Goal: Information Seeking & Learning: Learn about a topic

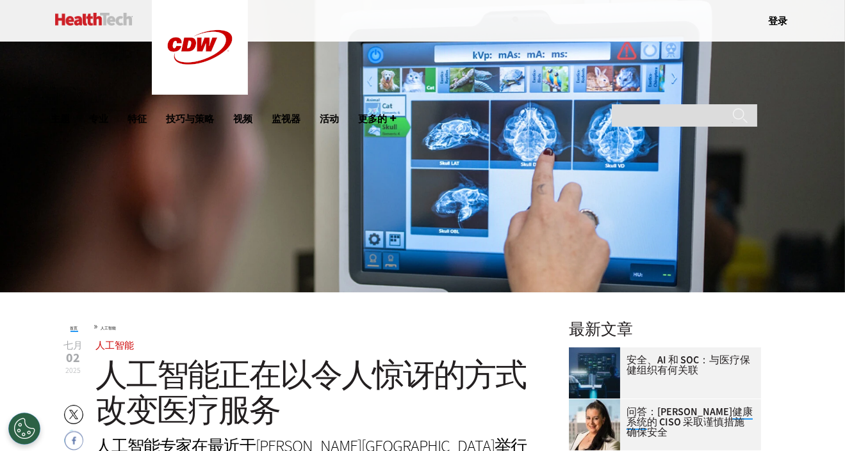
scroll to position [64, 0]
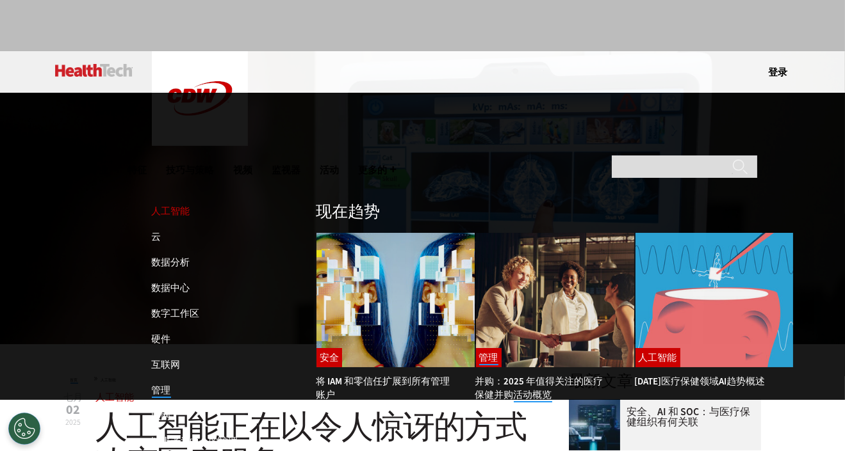
click at [171, 205] on font "人工智能" at bounding box center [171, 211] width 38 height 13
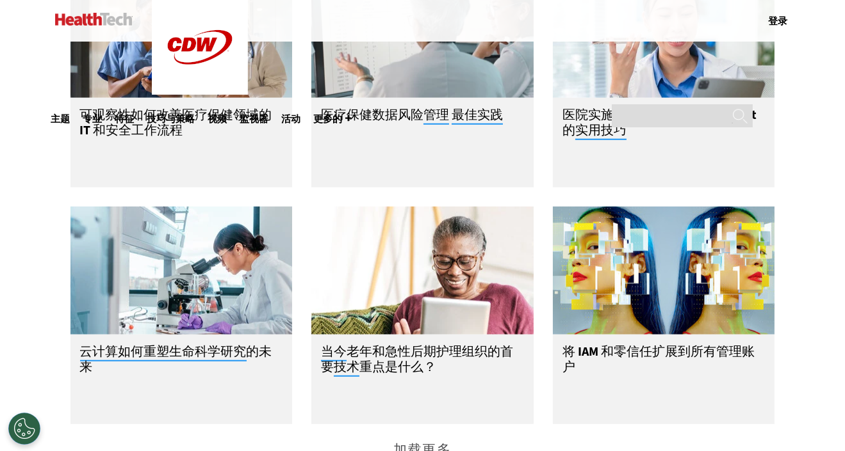
scroll to position [1921, 0]
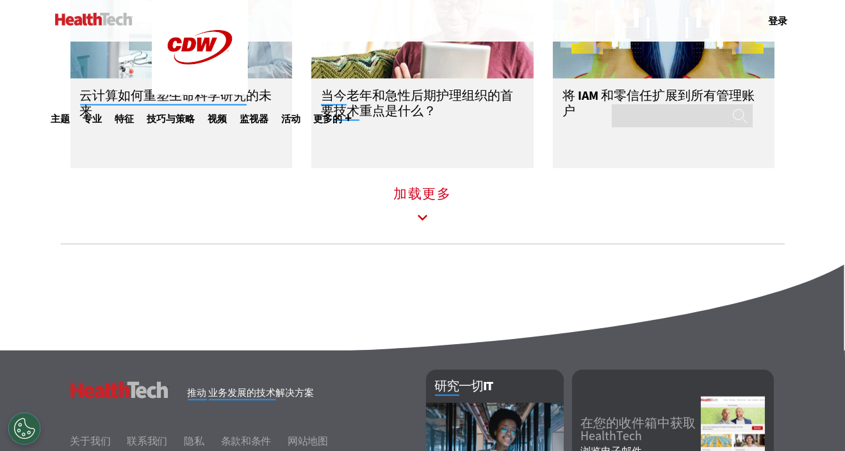
click at [420, 227] on icon at bounding box center [422, 218] width 29 height 29
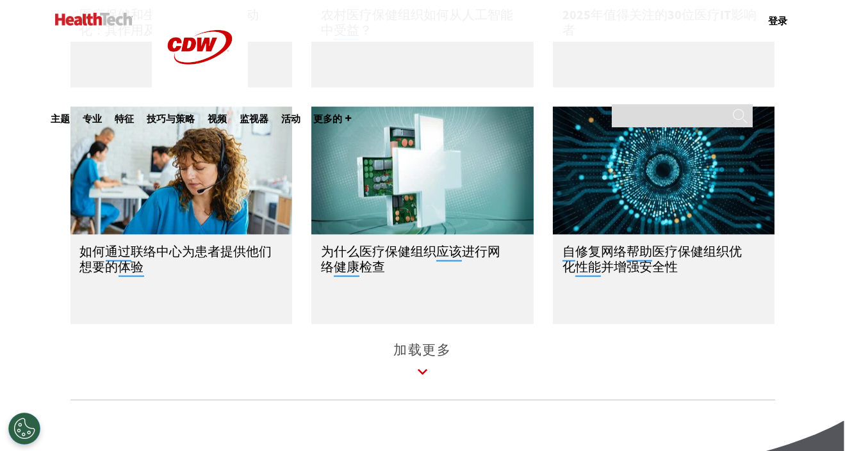
scroll to position [2497, 0]
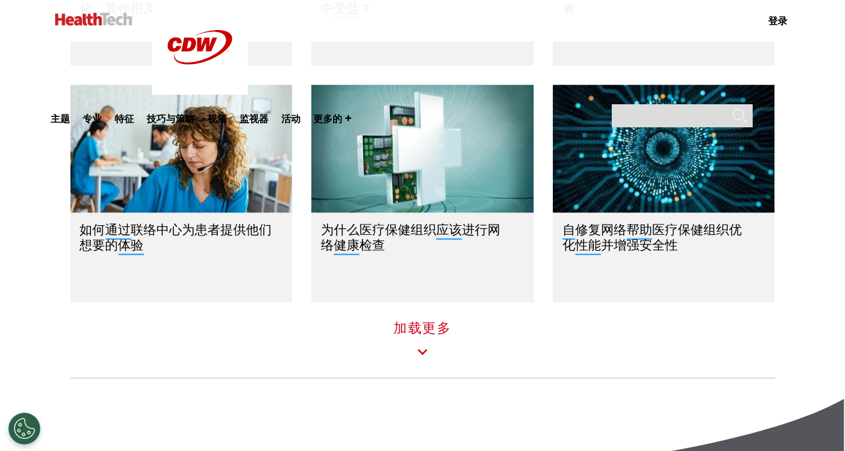
click at [425, 365] on icon at bounding box center [422, 352] width 29 height 29
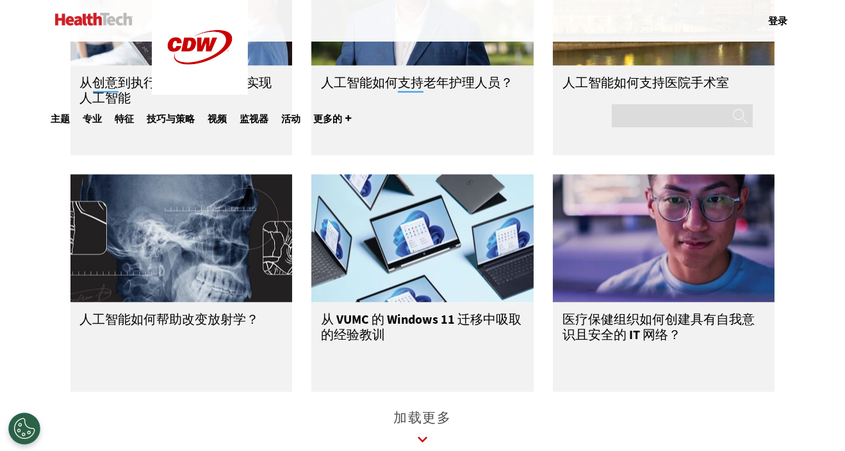
scroll to position [3265, 0]
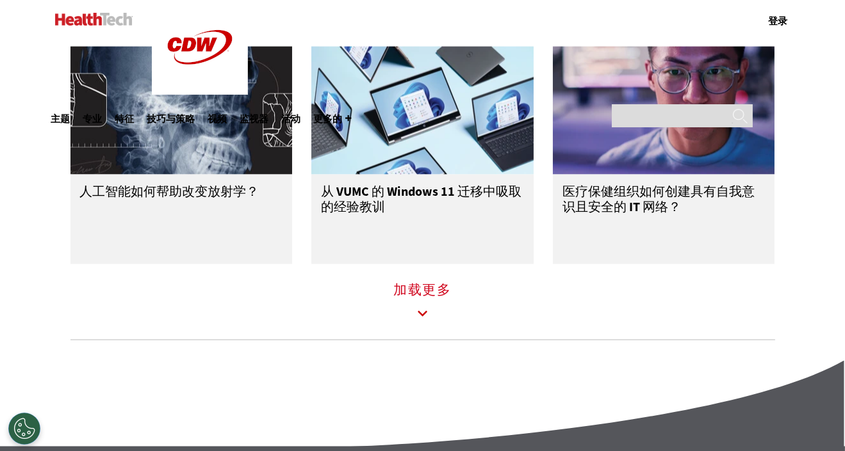
click at [413, 312] on icon at bounding box center [422, 314] width 29 height 29
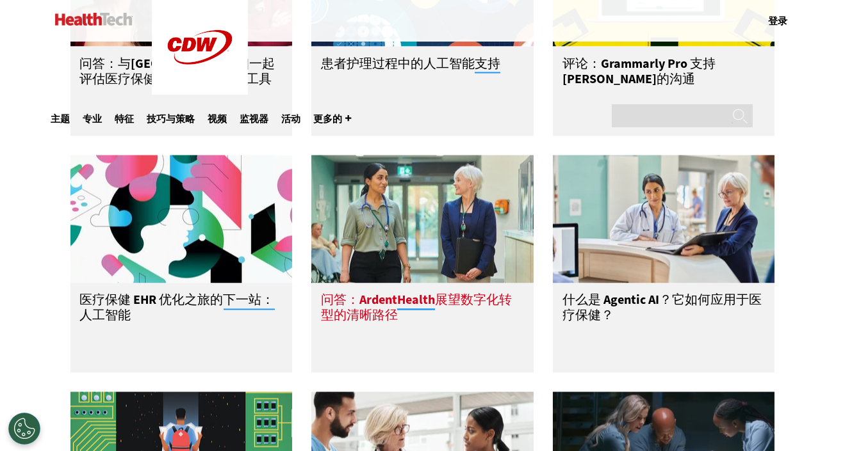
scroll to position [3778, 0]
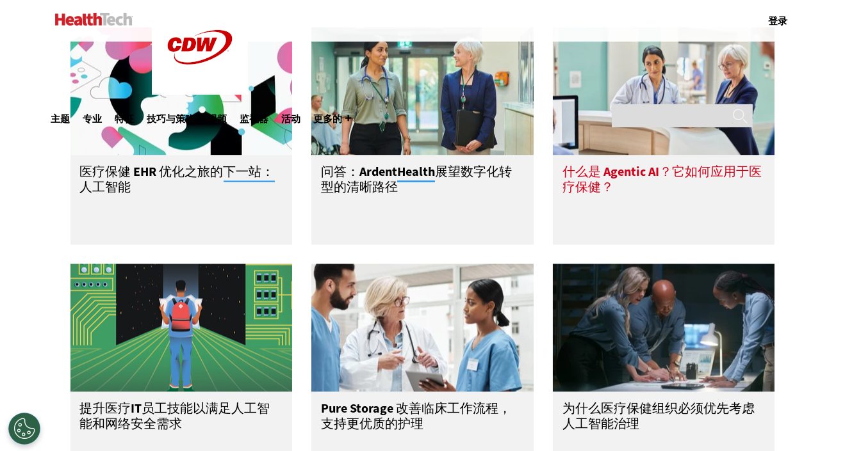
click at [640, 181] on font "什么是 Agentic AI？它如何应用于医疗保健？" at bounding box center [661, 180] width 199 height 33
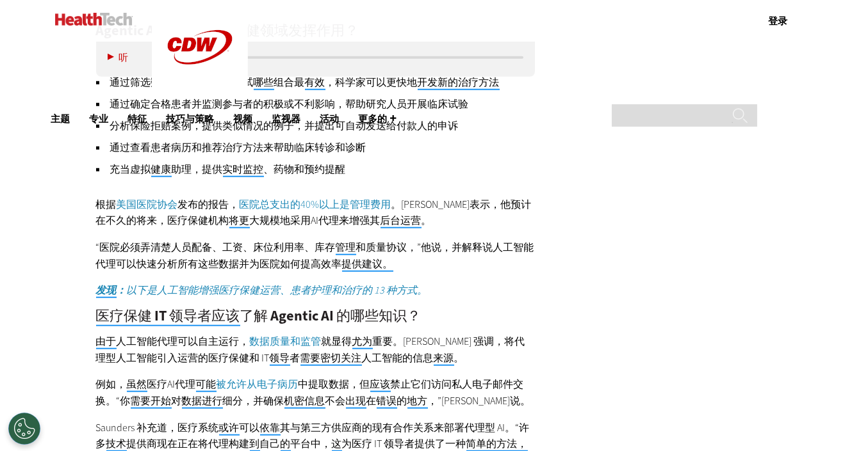
scroll to position [1729, 0]
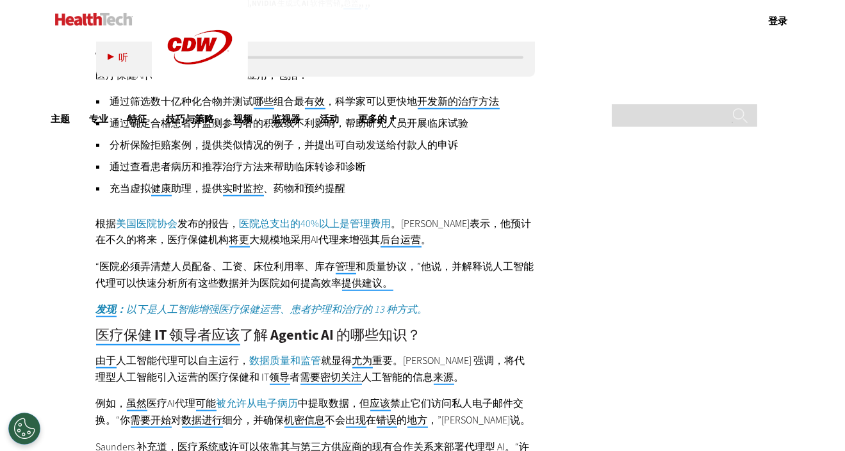
click at [319, 220] on font "医院总支出的40%以上是管理费用" at bounding box center [315, 223] width 152 height 13
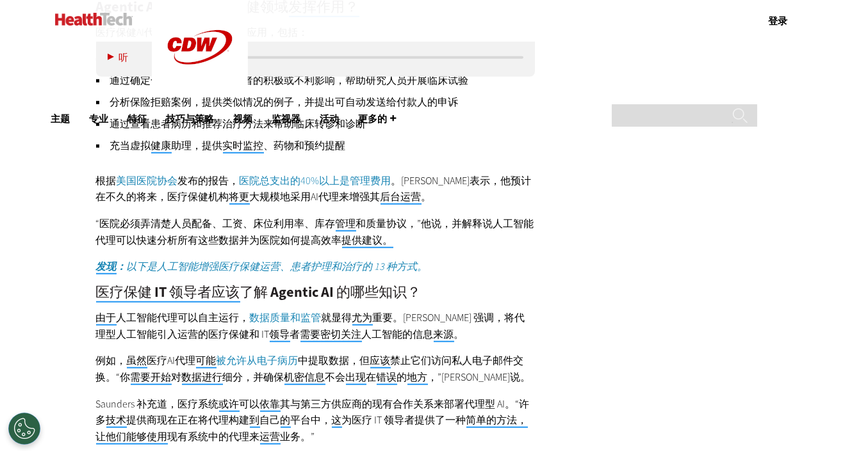
scroll to position [1793, 0]
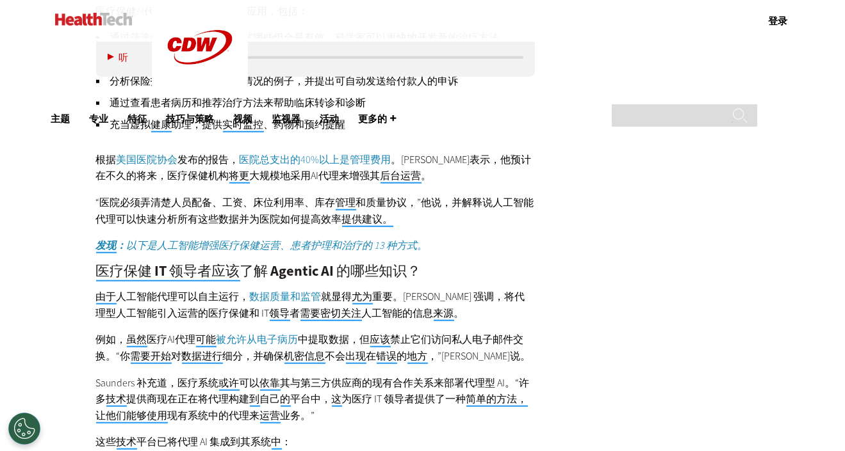
click at [392, 243] on font "以下是人工智能增强医疗保健运营、患者护理和治疗的 13 种方式。" at bounding box center [277, 245] width 301 height 13
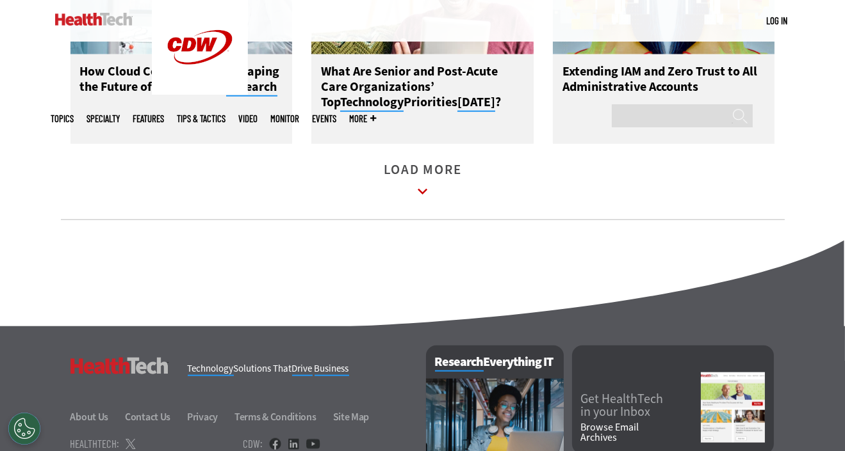
scroll to position [1921, 0]
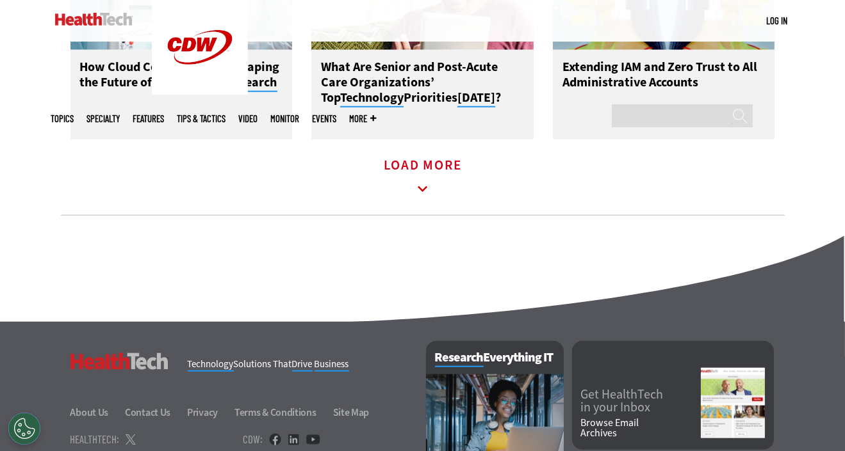
click at [425, 200] on icon at bounding box center [422, 189] width 29 height 29
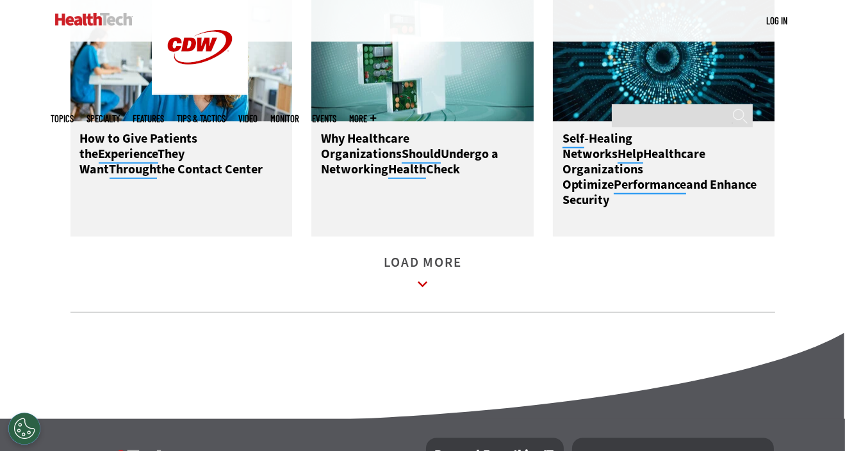
scroll to position [2561, 0]
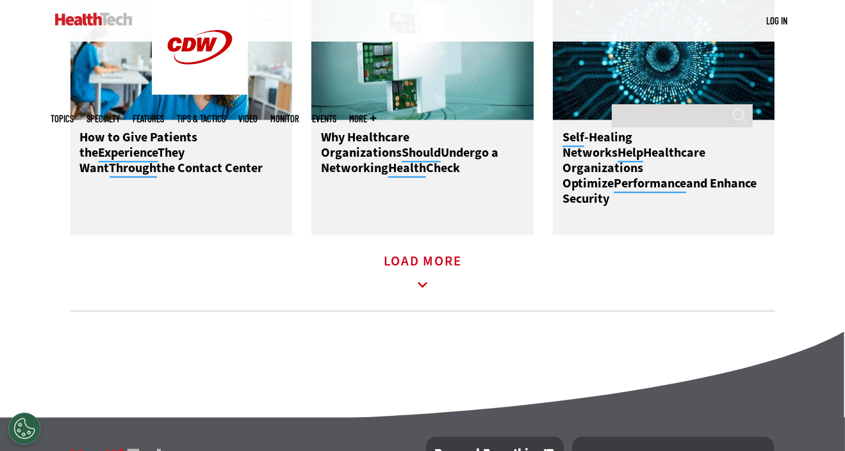
click at [437, 268] on link "Load More" at bounding box center [423, 274] width 78 height 35
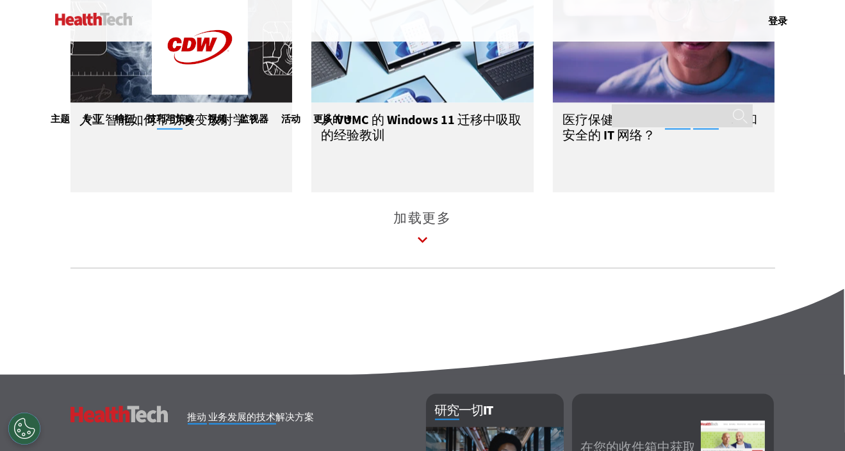
scroll to position [3393, 0]
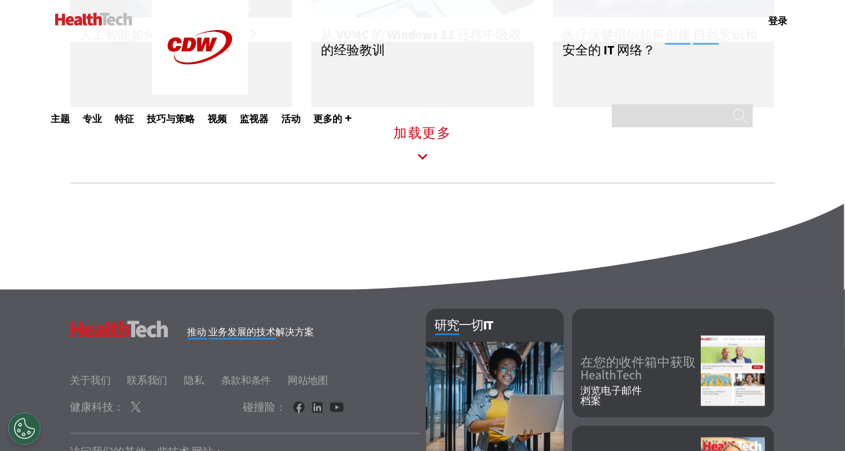
click at [425, 163] on icon at bounding box center [422, 157] width 29 height 29
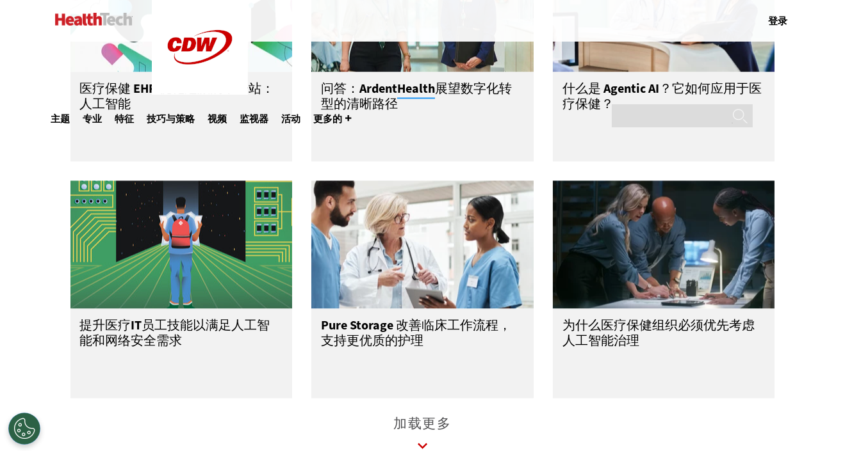
scroll to position [3906, 0]
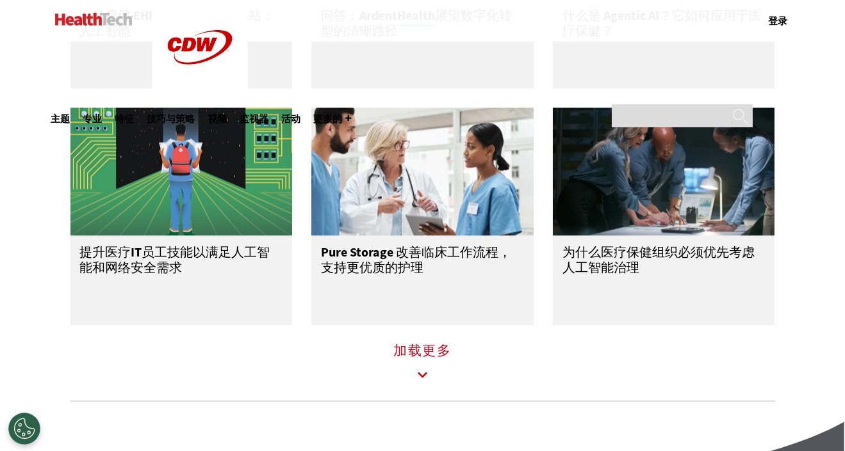
click at [432, 360] on font "加载更多" at bounding box center [422, 351] width 58 height 18
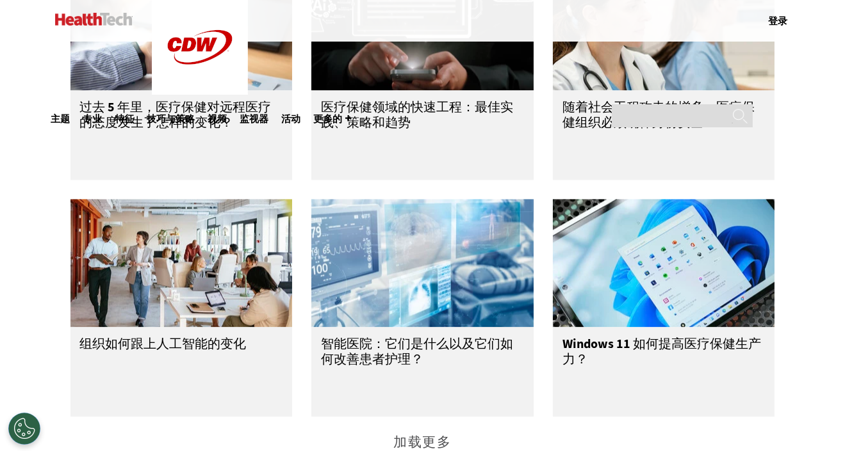
scroll to position [4610, 0]
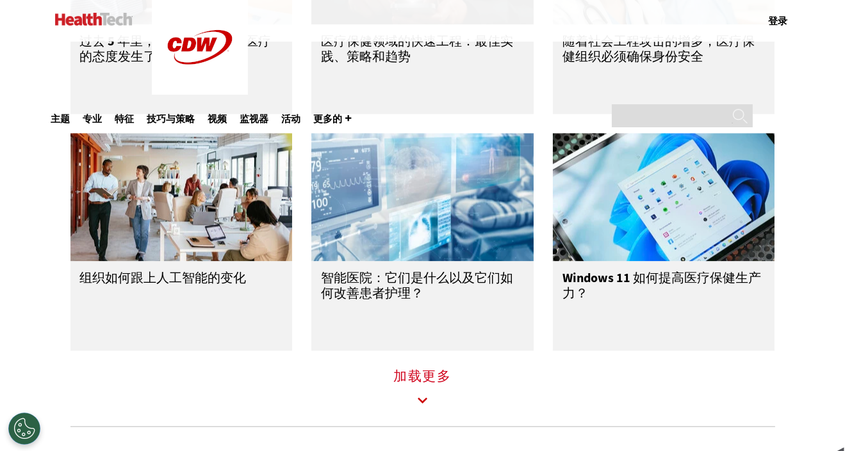
click at [410, 408] on icon at bounding box center [422, 400] width 29 height 29
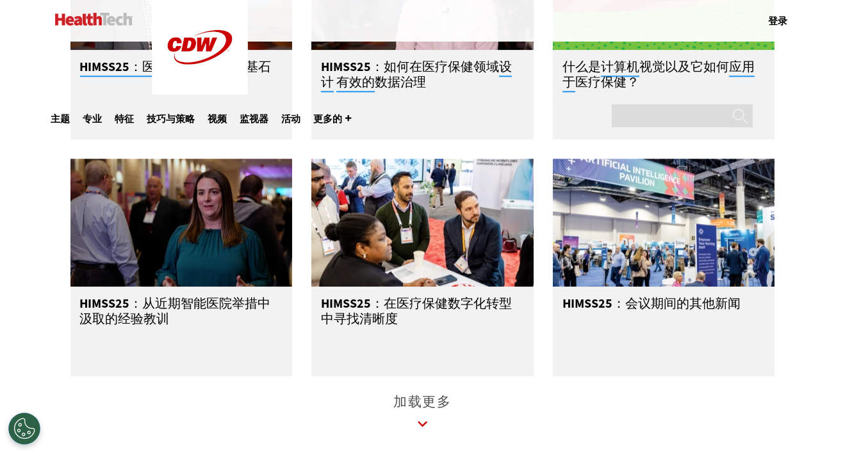
scroll to position [5442, 0]
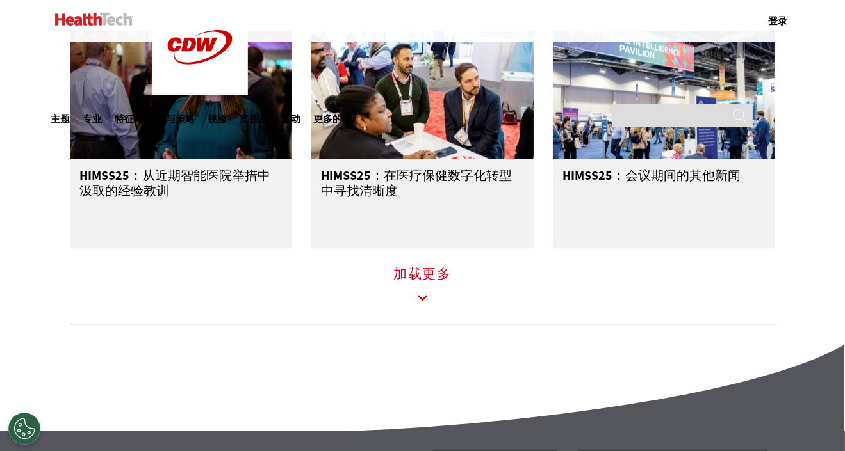
click at [432, 303] on icon at bounding box center [422, 298] width 29 height 29
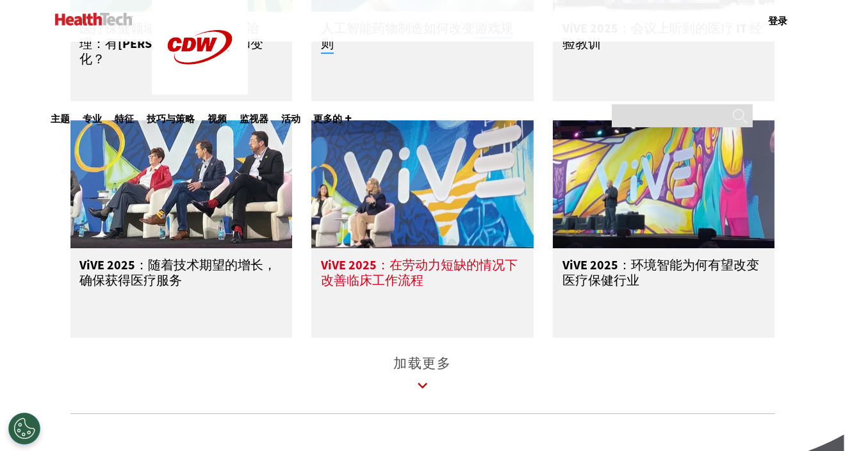
scroll to position [6146, 0]
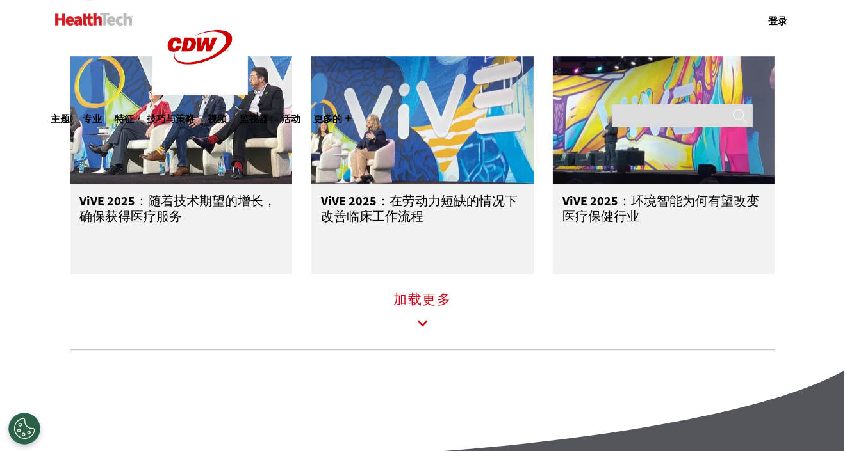
click at [435, 323] on icon at bounding box center [422, 323] width 29 height 29
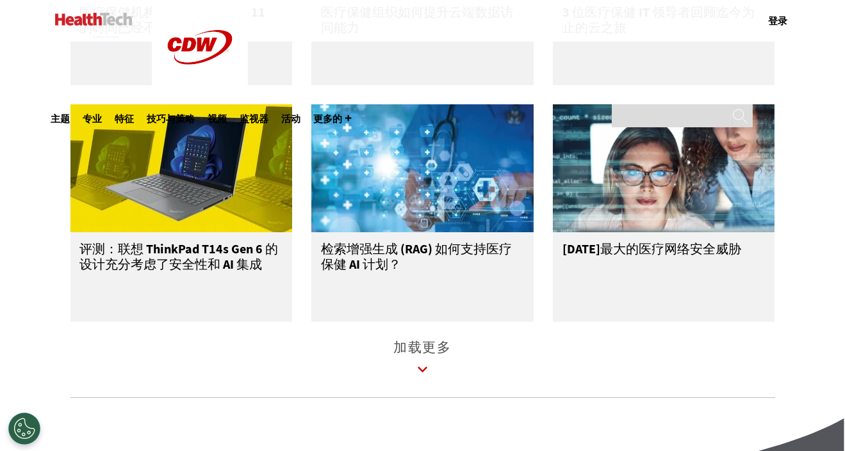
scroll to position [6851, 0]
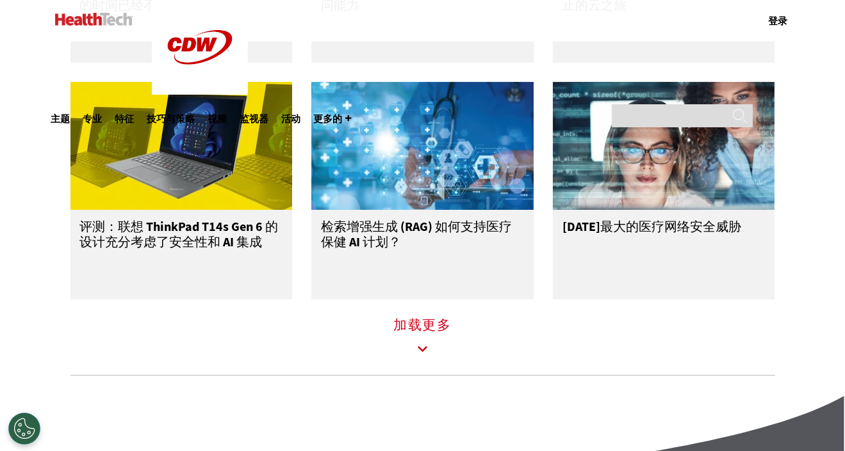
click at [432, 333] on font "加载更多" at bounding box center [422, 325] width 58 height 18
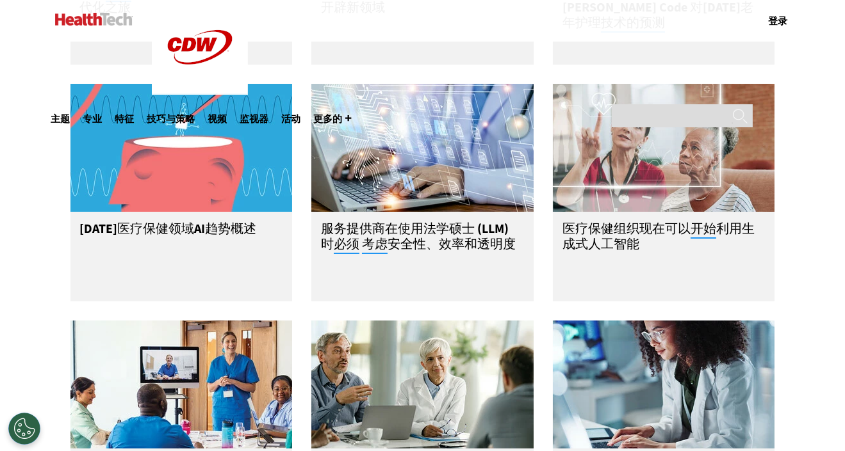
scroll to position [7363, 0]
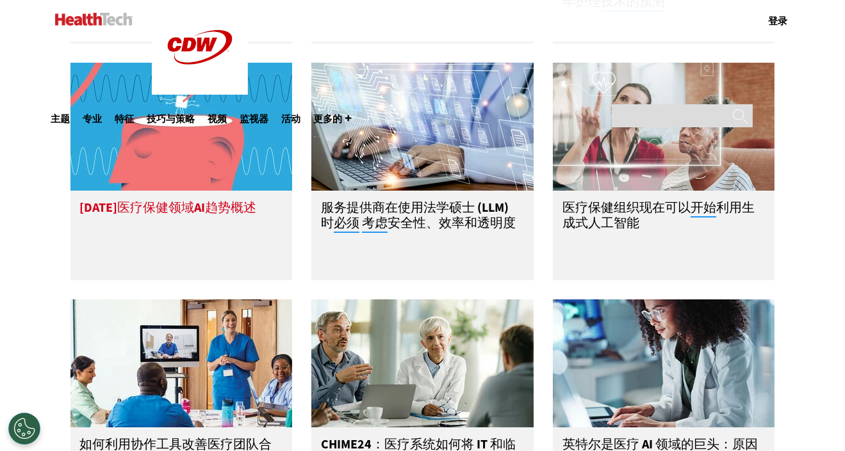
click at [198, 231] on h3 "2025年医疗保健领域AI趋势概述" at bounding box center [168, 225] width 177 height 51
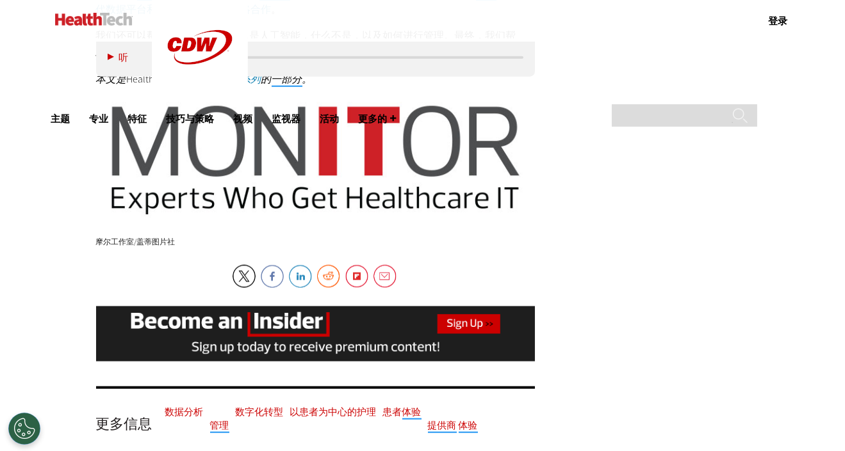
scroll to position [2336, 0]
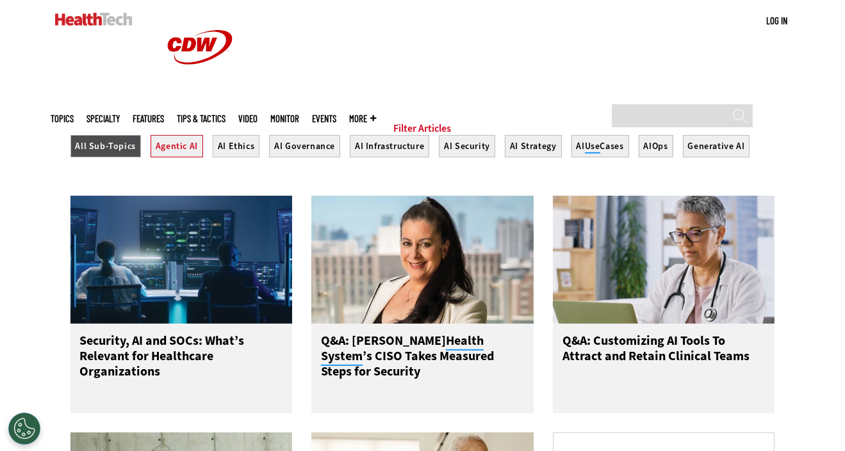
click at [154, 158] on button "Agentic AI" at bounding box center [176, 146] width 53 height 22
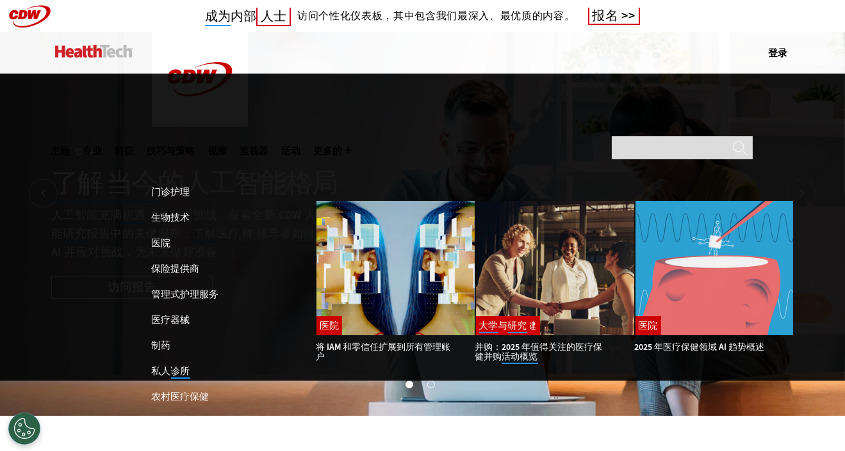
click at [102, 145] on font "专业" at bounding box center [92, 151] width 19 height 12
click at [134, 145] on font "特征" at bounding box center [124, 151] width 19 height 12
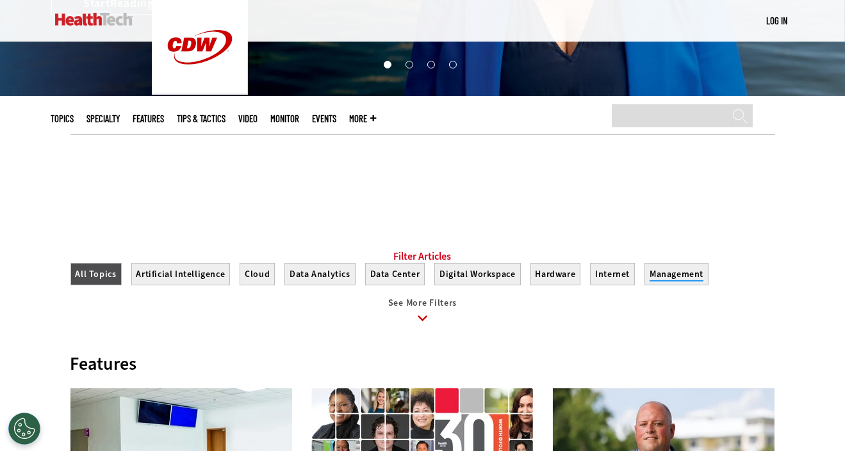
scroll to position [512, 0]
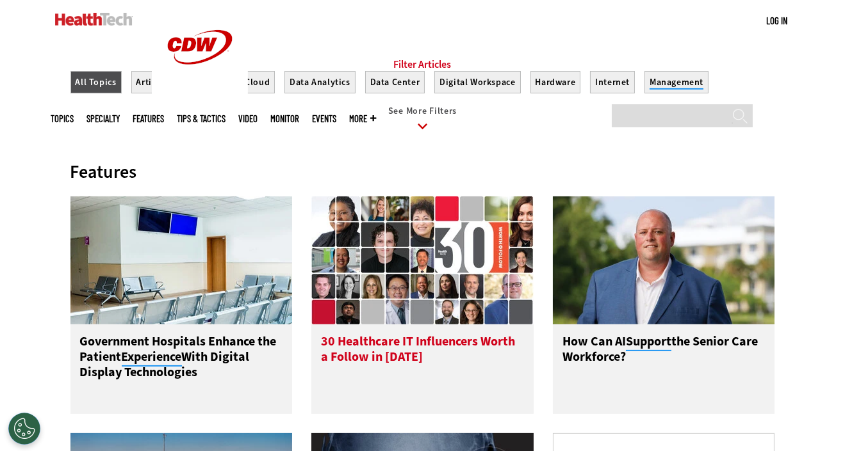
click at [449, 307] on img at bounding box center [422, 261] width 222 height 128
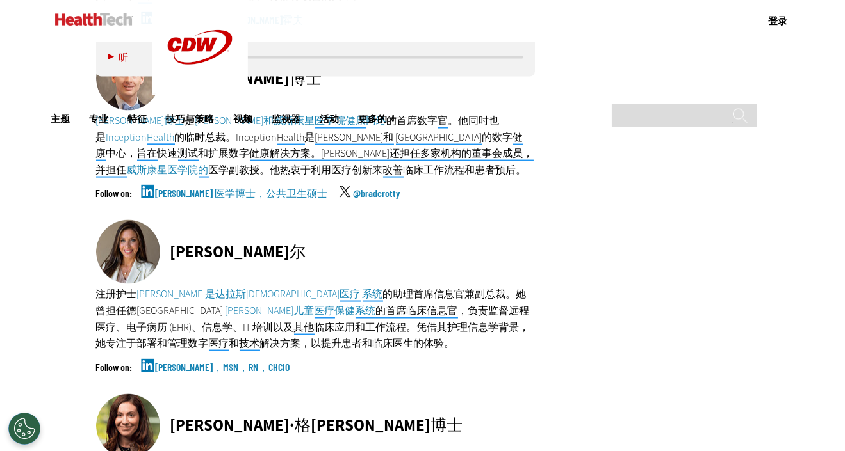
scroll to position [3073, 0]
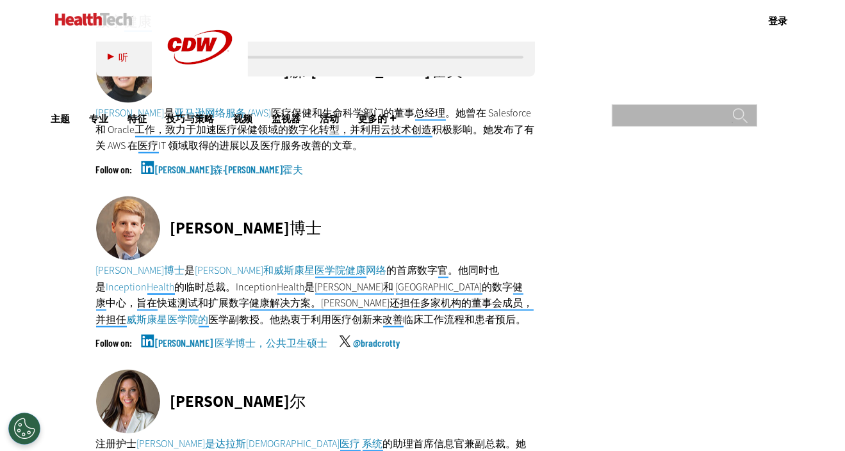
click at [715, 104] on input "搜索" at bounding box center [683, 115] width 145 height 22
type input "**********"
click at [732, 108] on input "**" at bounding box center [739, 121] width 15 height 26
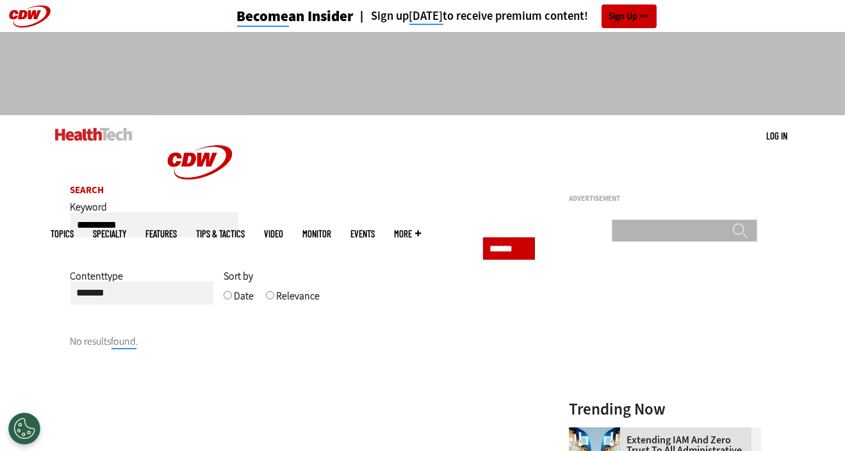
click at [651, 220] on input "Search" at bounding box center [683, 231] width 145 height 22
click at [658, 220] on input "**********" at bounding box center [683, 231] width 145 height 22
drag, startPoint x: 291, startPoint y: 0, endPoint x: 642, endPoint y: 136, distance: 376.4
click at [642, 220] on input "**********" at bounding box center [683, 231] width 145 height 22
type input "**********"
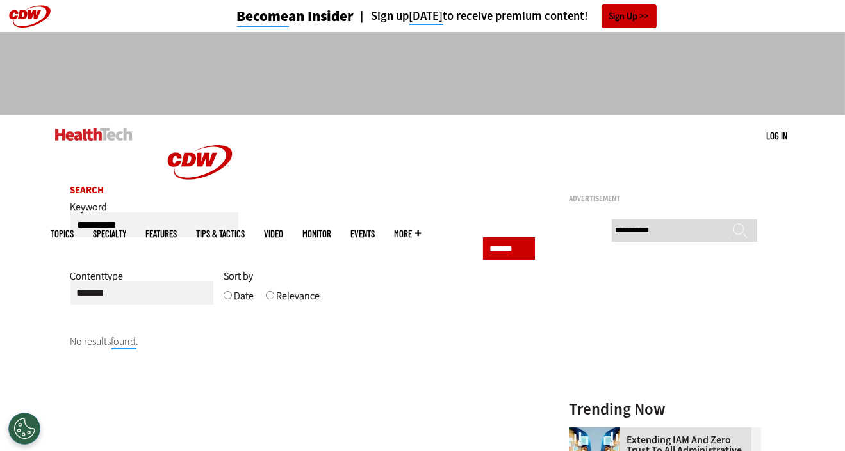
click at [739, 223] on input "******" at bounding box center [739, 236] width 15 height 26
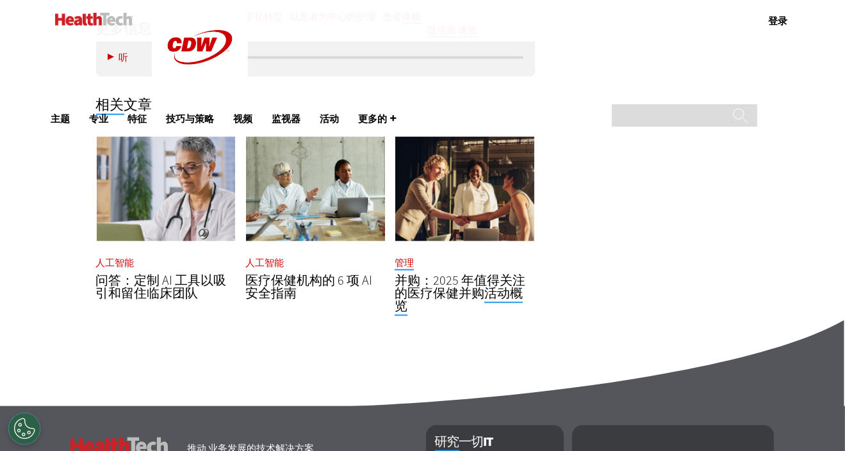
scroll to position [2625, 0]
